Goal: Task Accomplishment & Management: Manage account settings

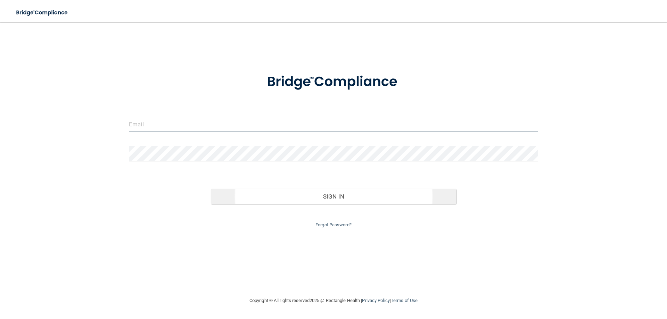
type input "[EMAIL_ADDRESS][DOMAIN_NAME]"
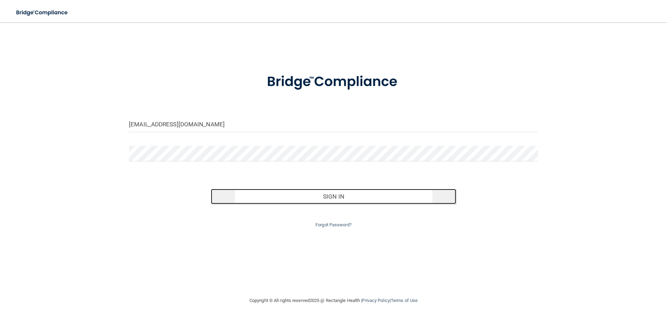
click at [338, 200] on button "Sign In" at bounding box center [334, 196] width 246 height 15
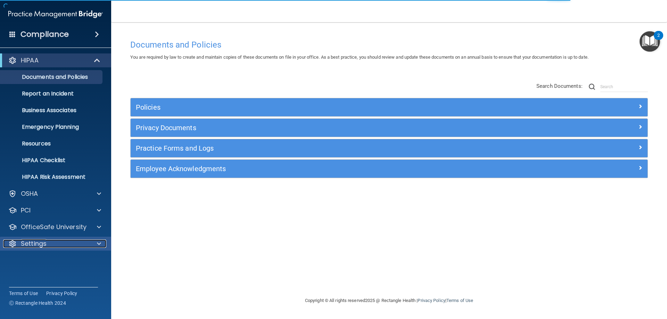
click at [102, 209] on div at bounding box center [97, 244] width 17 height 8
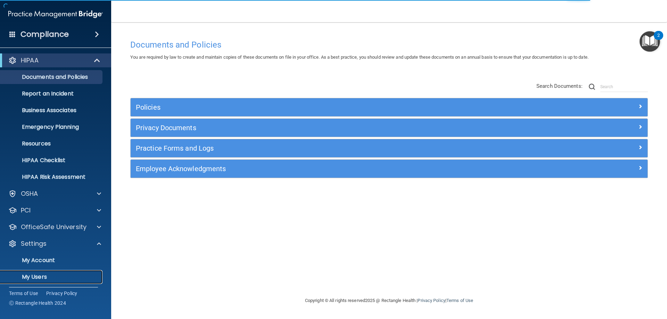
click at [53, 209] on p "My Users" at bounding box center [52, 277] width 95 height 7
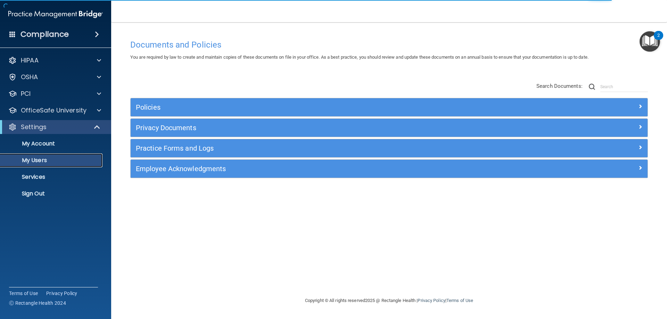
select select "20"
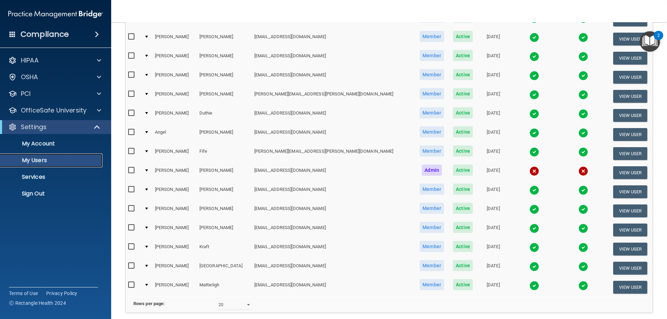
scroll to position [256, 0]
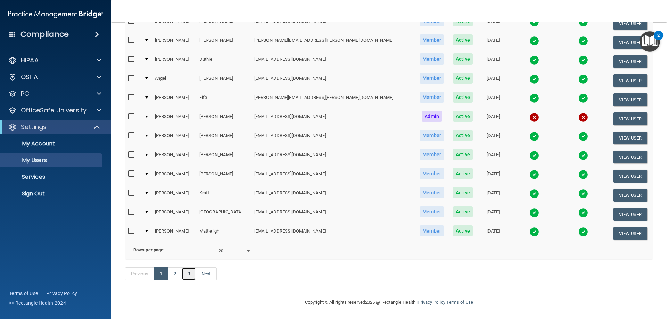
click at [192, 209] on link "3" at bounding box center [189, 274] width 14 height 13
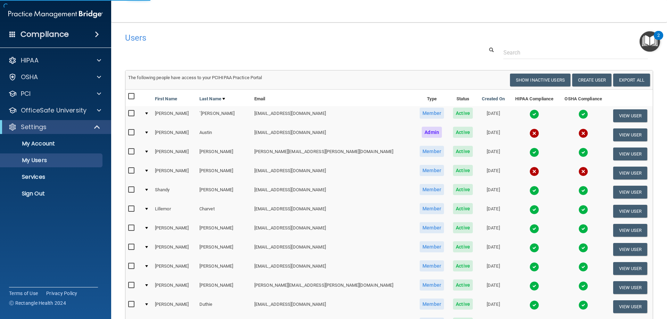
select select "20"
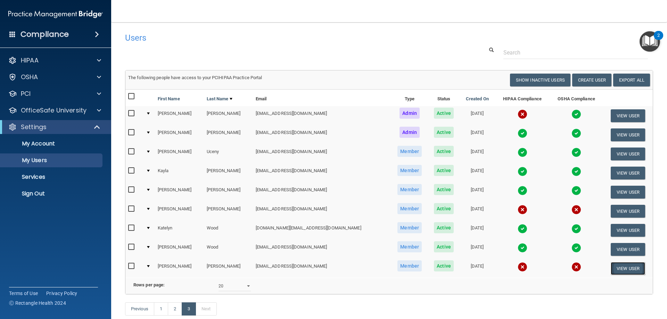
click at [397, 209] on button "View User" at bounding box center [628, 268] width 34 height 13
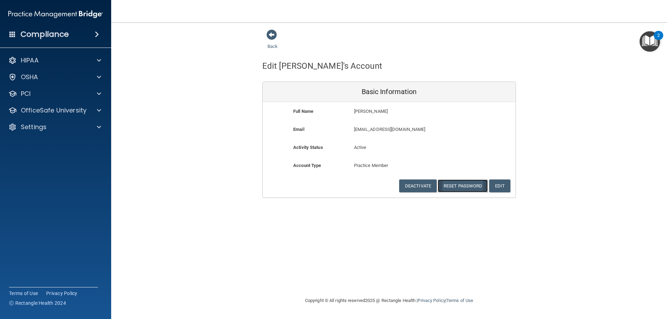
click at [397, 186] on button "Reset Password" at bounding box center [463, 186] width 50 height 13
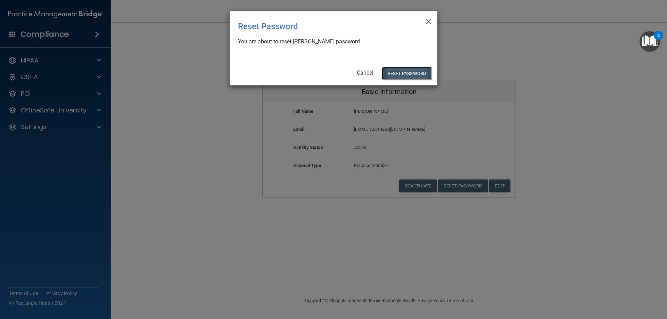
click at [397, 71] on button "Reset Password" at bounding box center [407, 73] width 50 height 13
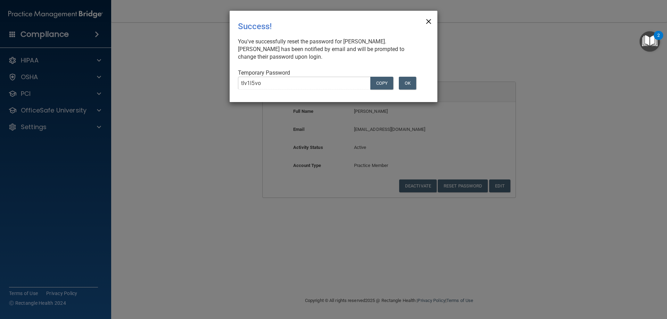
click at [397, 23] on span "×" at bounding box center [429, 21] width 6 height 14
